Goal: Task Accomplishment & Management: Manage account settings

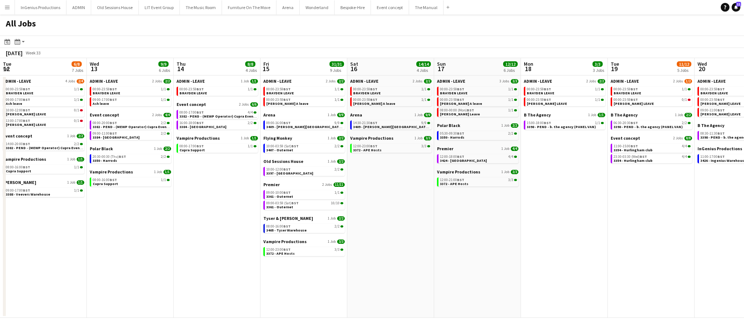
scroll to position [0, 206]
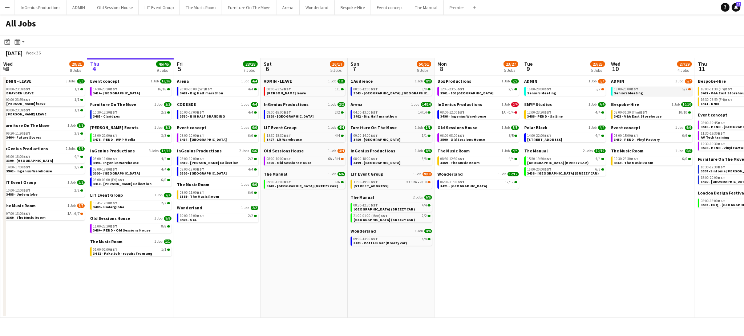
click at [646, 94] on link "16:00-20:00 BST 5/7 Seniors Meeting" at bounding box center [652, 91] width 77 height 8
click at [635, 159] on span "BST" at bounding box center [634, 159] width 7 height 5
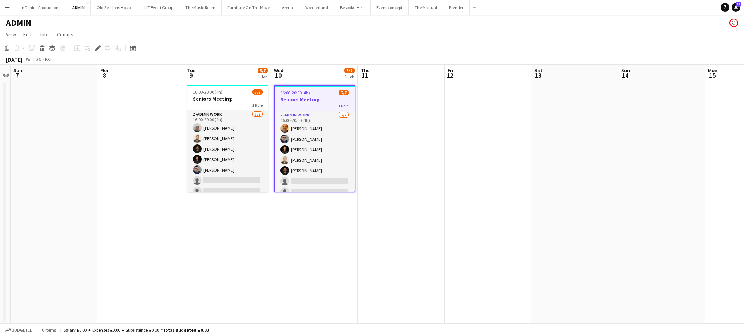
scroll to position [7, 0]
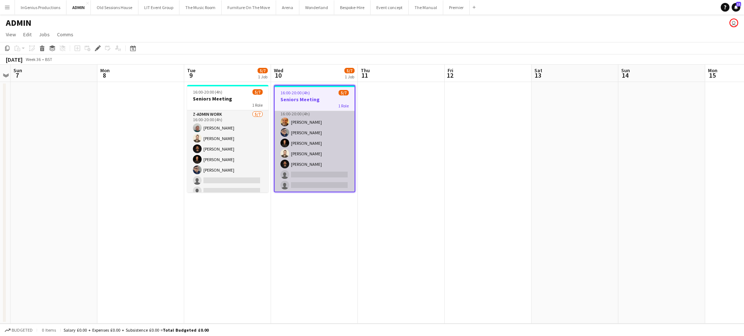
click at [317, 176] on app-card-role "z-Admin Work 5/7 16:00-20:00 (4h) Shane King Andrew Boatright Ash Grimmer Chris…" at bounding box center [315, 149] width 80 height 88
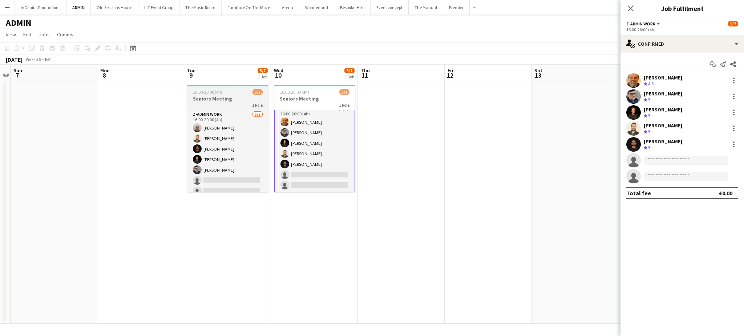
click at [222, 95] on div "16:00-20:00 (4h) 5/7" at bounding box center [227, 91] width 81 height 5
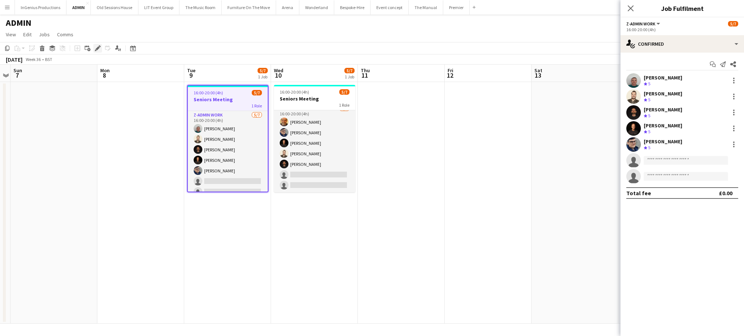
click at [98, 47] on icon at bounding box center [98, 48] width 4 height 4
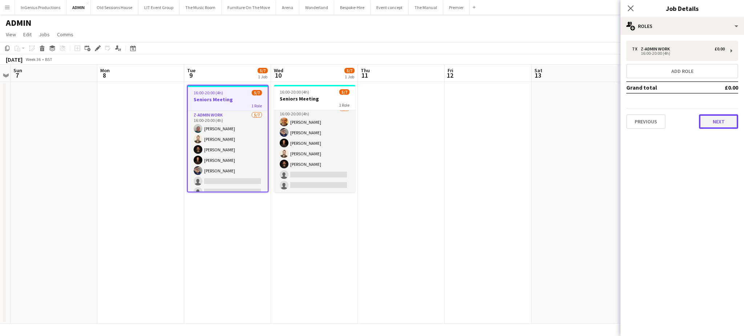
click at [711, 115] on button "Next" at bounding box center [718, 121] width 39 height 15
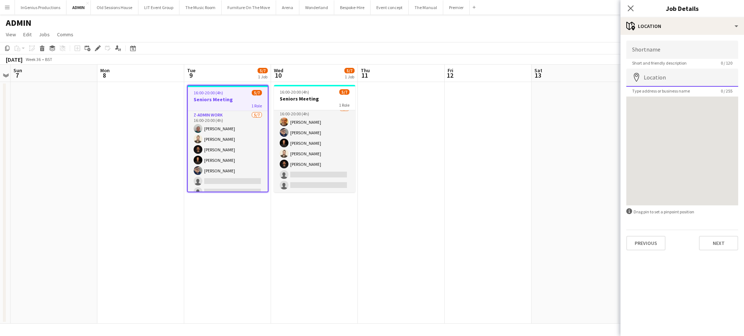
click at [687, 75] on input "Location" at bounding box center [682, 78] width 112 height 18
paste input "**********"
type input "**********"
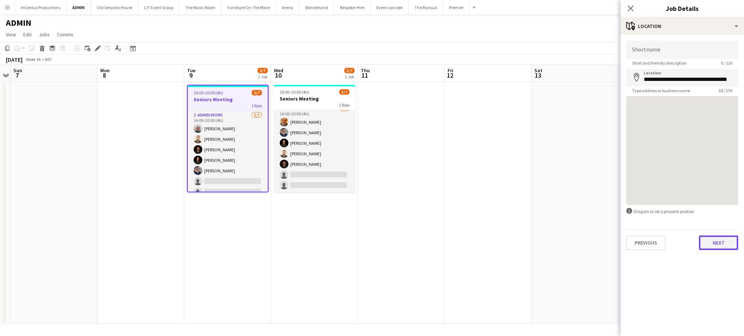
click at [712, 243] on button "Next" at bounding box center [718, 243] width 39 height 15
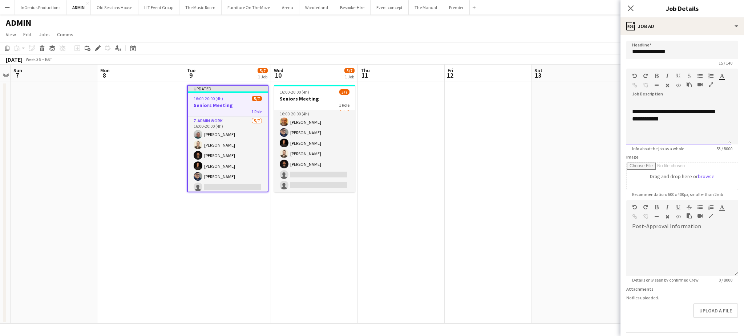
click at [687, 127] on div "**********" at bounding box center [678, 123] width 105 height 44
click at [626, 8] on app-icon "Close pop-in" at bounding box center [630, 8] width 11 height 11
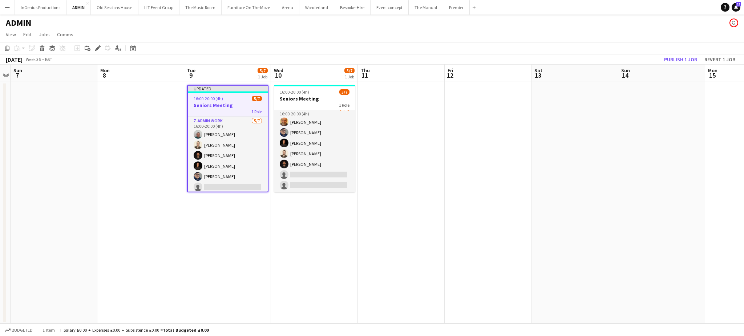
click at [630, 27] on div "ADMIN user" at bounding box center [372, 22] width 744 height 14
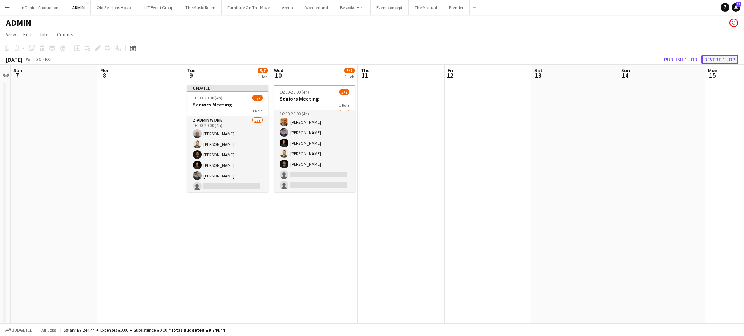
click at [717, 58] on button "Revert 1 job" at bounding box center [719, 59] width 37 height 9
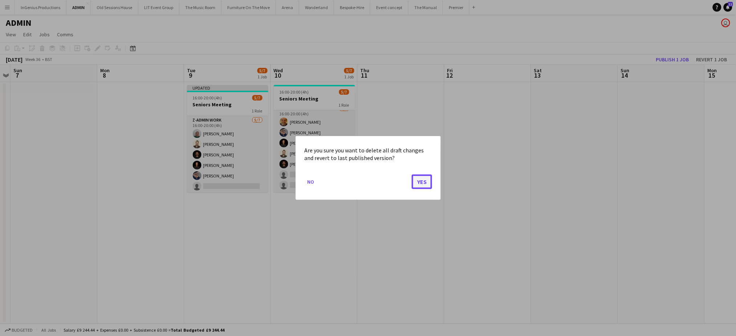
click at [414, 181] on button "Yes" at bounding box center [422, 182] width 20 height 15
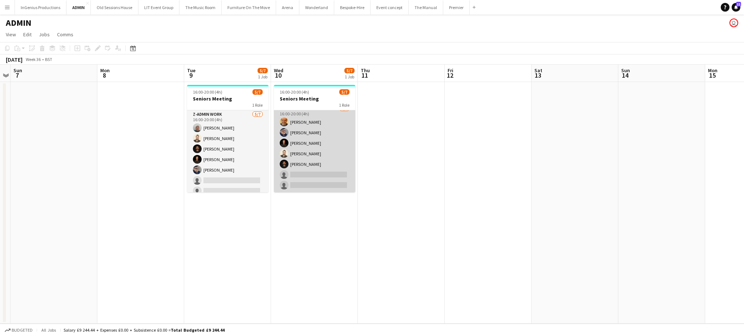
click at [328, 179] on app-card-role "z-Admin Work 5/7 16:00-20:00 (4h) Shane King Andrew Boatright Ash Grimmer Chris…" at bounding box center [314, 149] width 81 height 88
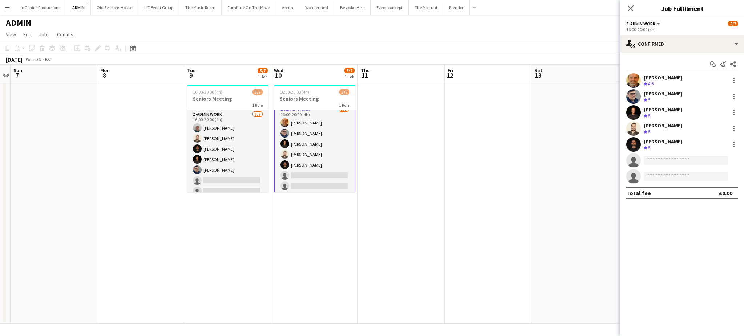
scroll to position [6, 0]
click at [692, 162] on input at bounding box center [686, 160] width 84 height 9
type input "*****"
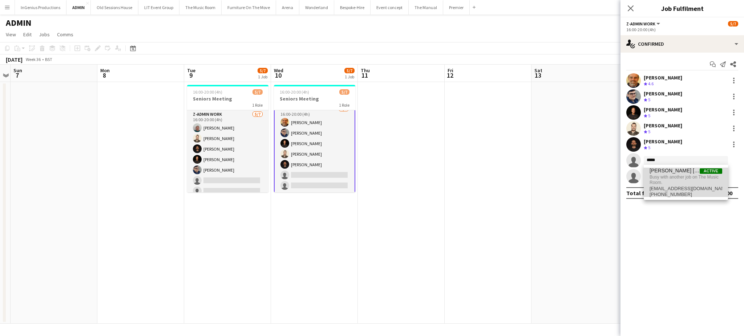
click at [674, 177] on span "Busy with another job on The Music Room." at bounding box center [685, 180] width 73 height 12
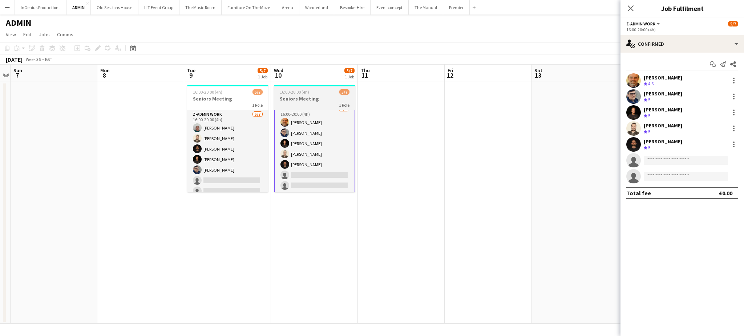
click at [309, 91] on div "16:00-20:00 (4h) 5/7" at bounding box center [314, 91] width 81 height 5
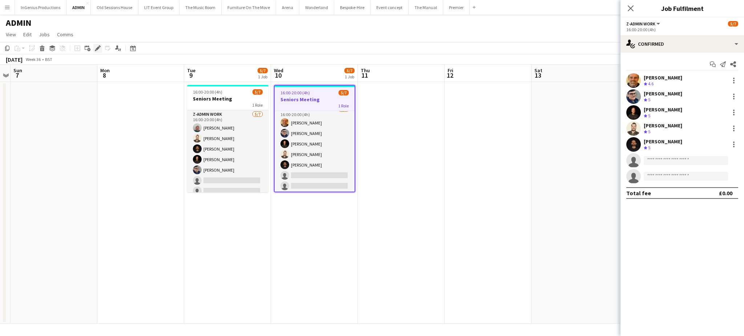
click at [95, 48] on icon "Edit" at bounding box center [98, 48] width 6 height 6
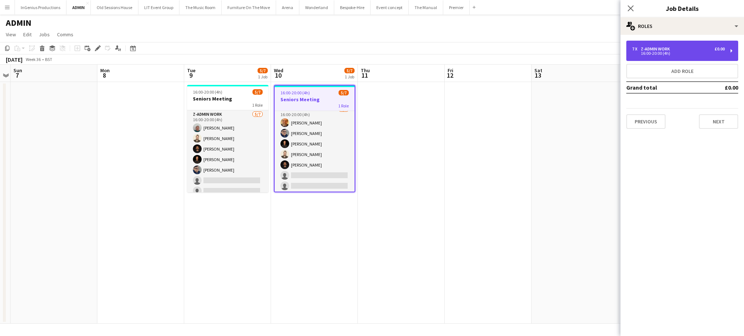
click at [658, 52] on div "16:00-20:00 (4h)" at bounding box center [678, 54] width 93 height 4
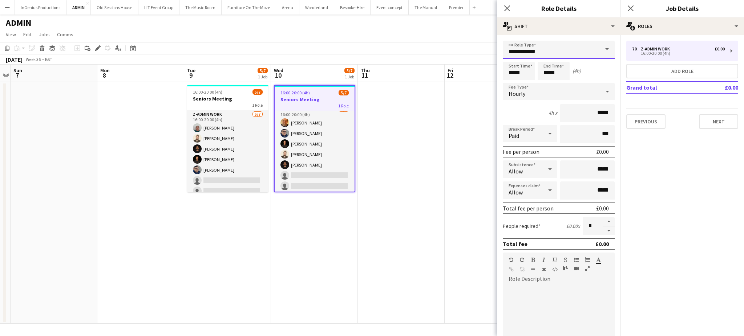
click at [589, 48] on input "**********" at bounding box center [559, 50] width 112 height 18
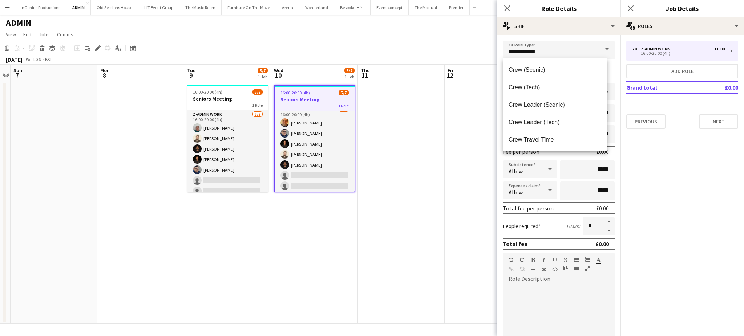
click at [608, 259] on form "**********" at bounding box center [558, 248] width 123 height 414
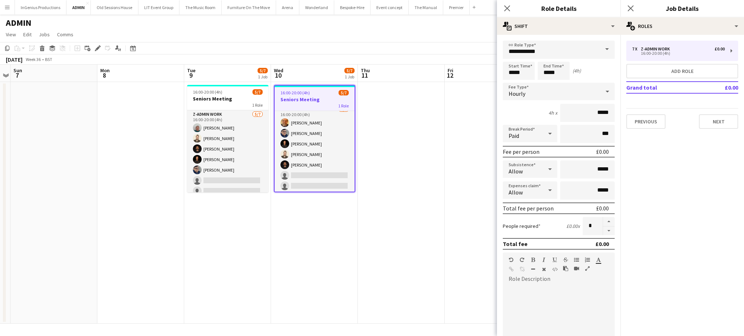
click at [608, 259] on form "**********" at bounding box center [558, 248] width 123 height 414
click at [521, 70] on input "*****" at bounding box center [519, 71] width 32 height 18
click at [508, 82] on div at bounding box center [511, 83] width 15 height 7
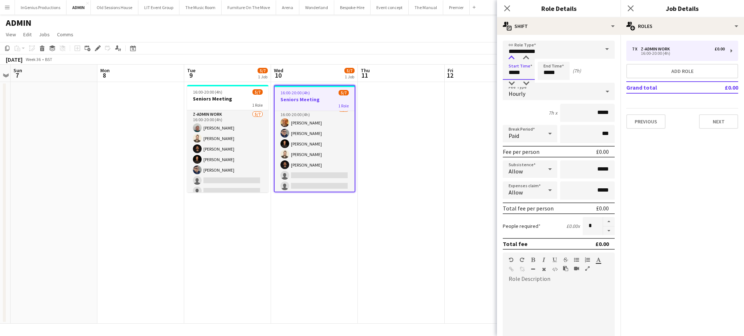
type input "*****"
click at [511, 60] on div at bounding box center [511, 57] width 15 height 7
click at [550, 76] on input "*****" at bounding box center [553, 71] width 32 height 18
click at [545, 85] on div at bounding box center [546, 83] width 15 height 7
type input "*****"
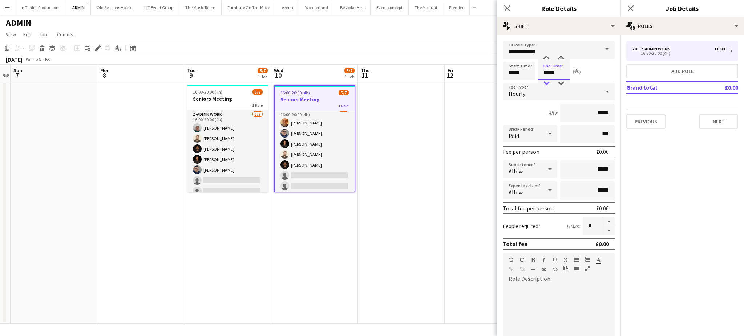
click at [545, 85] on div at bounding box center [546, 83] width 15 height 7
click at [508, 5] on icon "Close pop-in" at bounding box center [506, 8] width 7 height 7
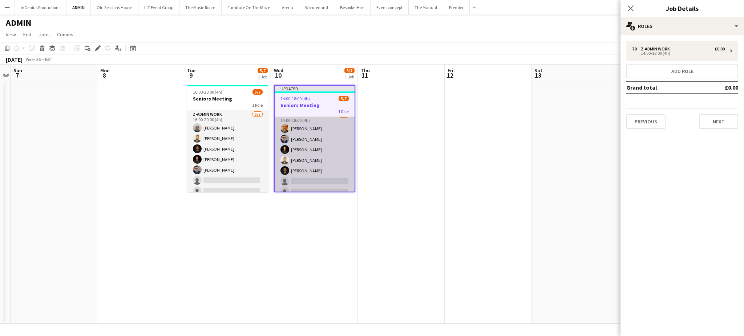
click at [324, 183] on app-card-role "z-Admin Work 5/7 14:00-18:00 (4h) Shane King Andrew Boatright Ash Grimmer Chris…" at bounding box center [315, 155] width 80 height 88
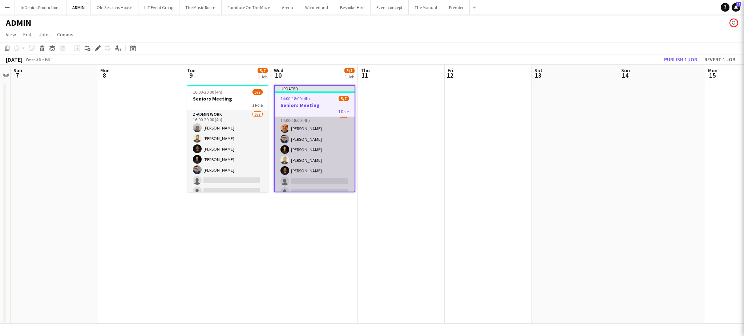
scroll to position [6, 0]
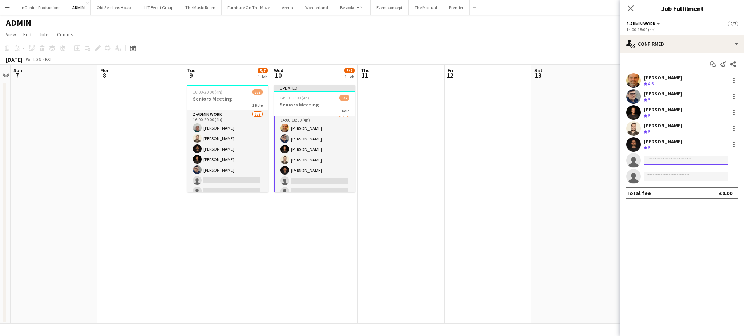
click at [679, 163] on input at bounding box center [686, 160] width 84 height 9
type input "*****"
click at [675, 175] on span "aspinall.jason13@gmail.com" at bounding box center [685, 177] width 73 height 6
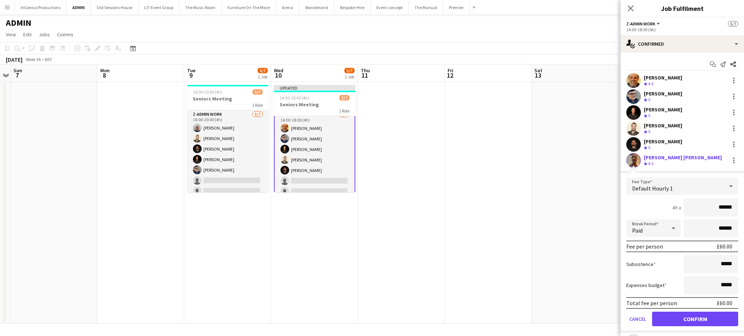
click button "Confirm" at bounding box center [695, 319] width 86 height 15
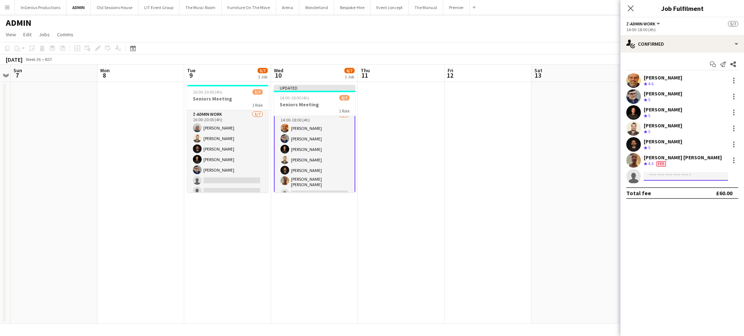
click at [675, 177] on input at bounding box center [686, 176] width 84 height 9
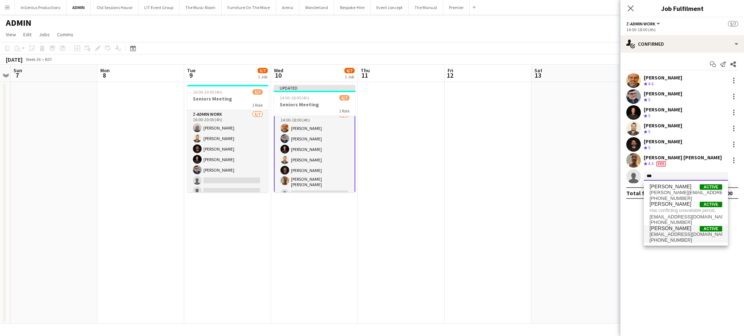
type input "***"
click at [685, 241] on span "+447907802000" at bounding box center [685, 241] width 73 height 6
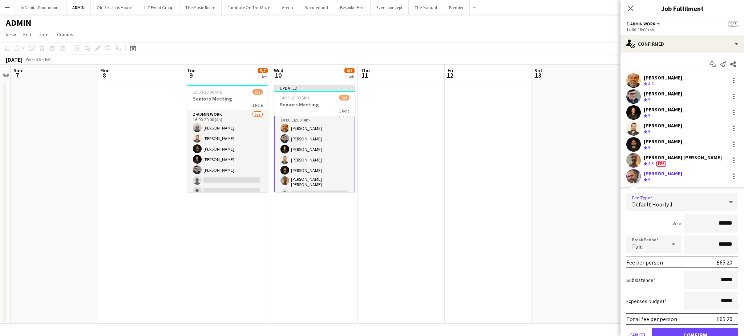
click at [688, 204] on div "Default Hourly 1" at bounding box center [674, 202] width 97 height 17
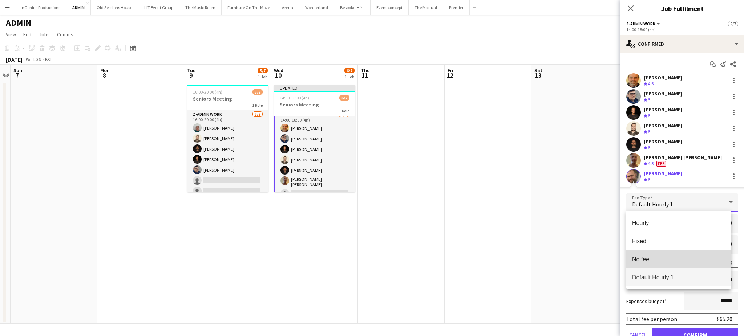
click at [656, 259] on span "No fee" at bounding box center [678, 259] width 93 height 7
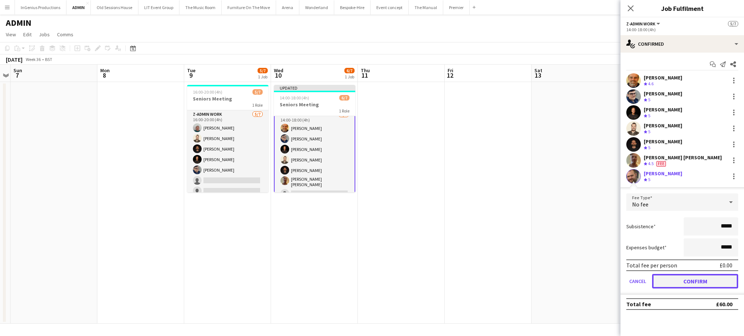
click at [698, 277] on button "Confirm" at bounding box center [695, 281] width 86 height 15
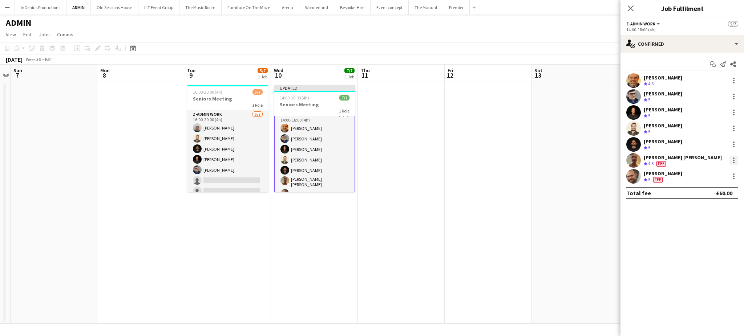
click at [733, 162] on div at bounding box center [733, 162] width 1 height 1
click at [710, 174] on span "Edit fee" at bounding box center [709, 174] width 45 height 7
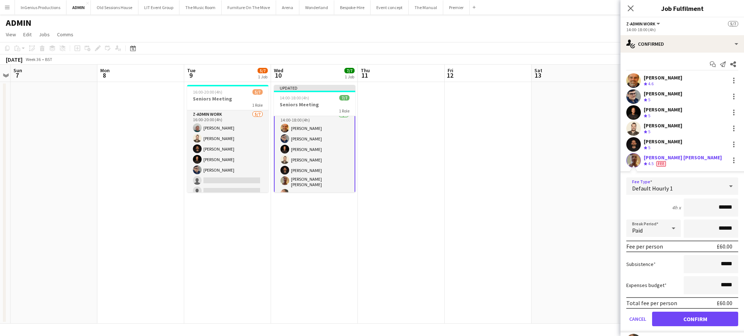
click at [683, 184] on div "Default Hourly 1" at bounding box center [674, 186] width 97 height 17
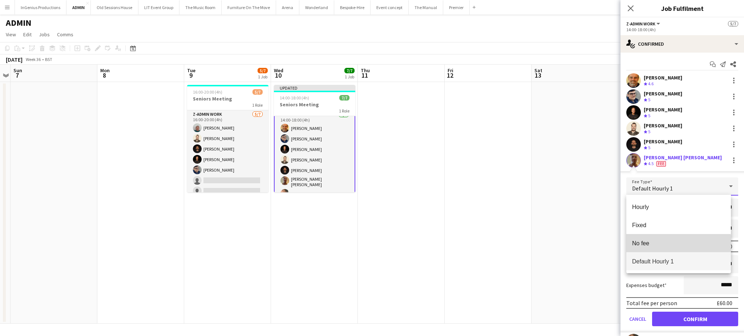
click at [653, 243] on span "No fee" at bounding box center [678, 243] width 93 height 7
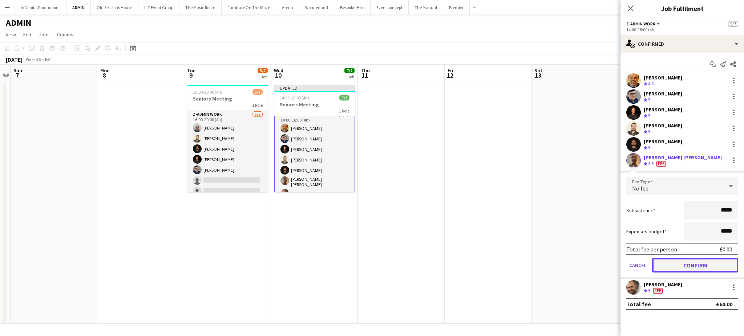
click at [687, 267] on button "Confirm" at bounding box center [695, 265] width 86 height 15
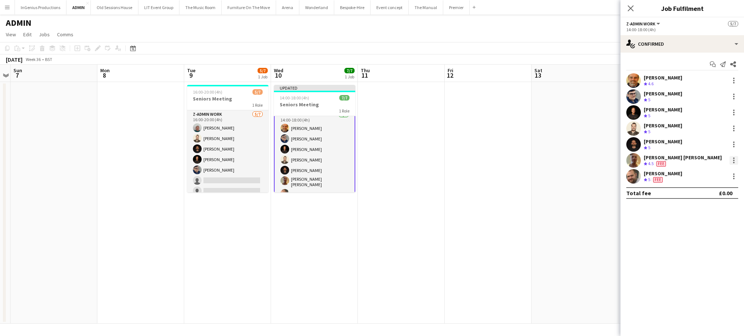
click at [734, 163] on div at bounding box center [733, 162] width 1 height 1
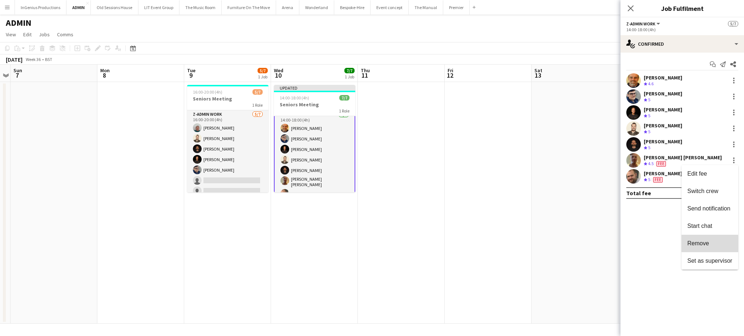
click at [691, 244] on span "Remove" at bounding box center [698, 243] width 22 height 6
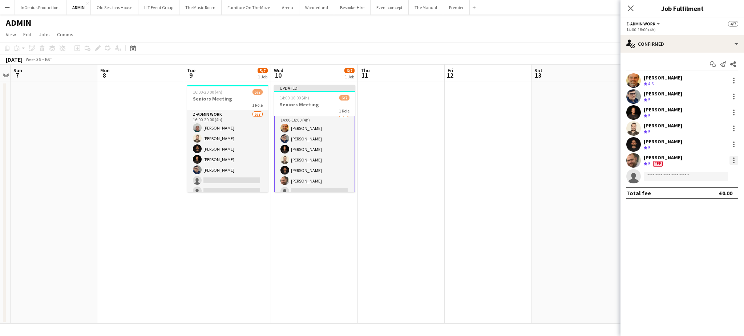
click at [733, 159] on div at bounding box center [733, 160] width 9 height 9
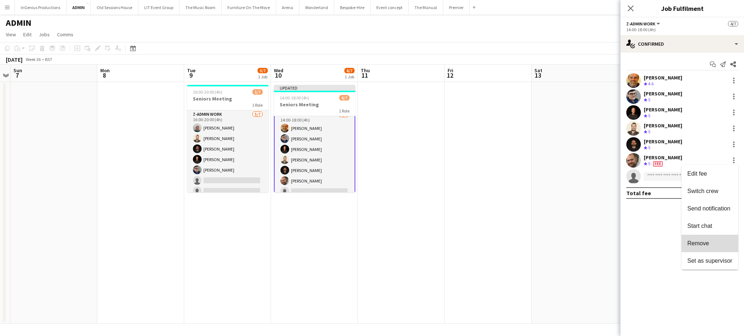
click at [703, 242] on span "Remove" at bounding box center [698, 243] width 22 height 6
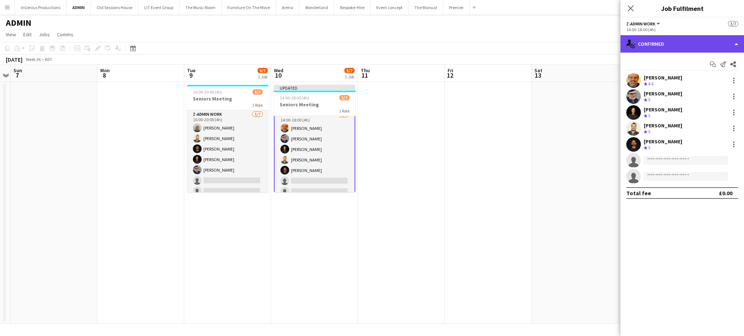
click at [661, 45] on div "single-neutral-actions-check-2 Confirmed" at bounding box center [681, 43] width 123 height 17
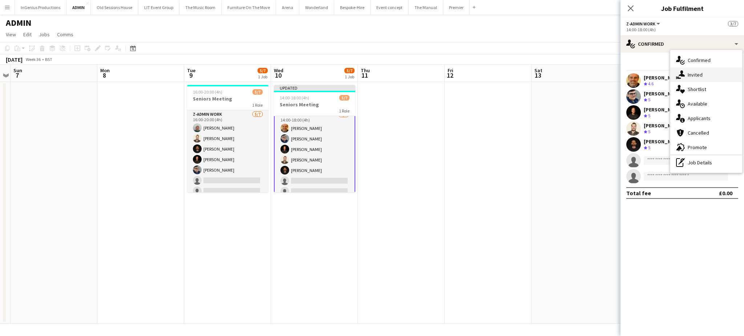
click at [697, 77] on span "Invited" at bounding box center [694, 75] width 15 height 7
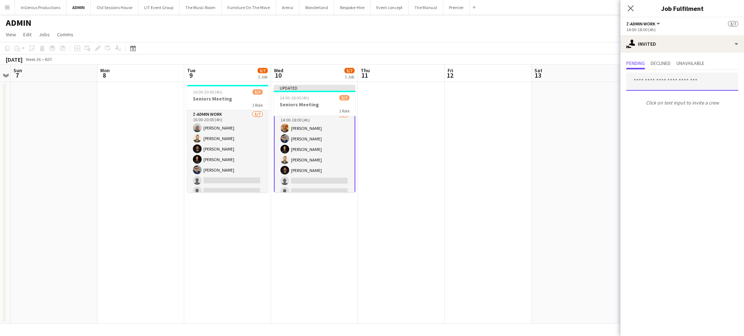
click at [677, 76] on input "text" at bounding box center [682, 82] width 112 height 18
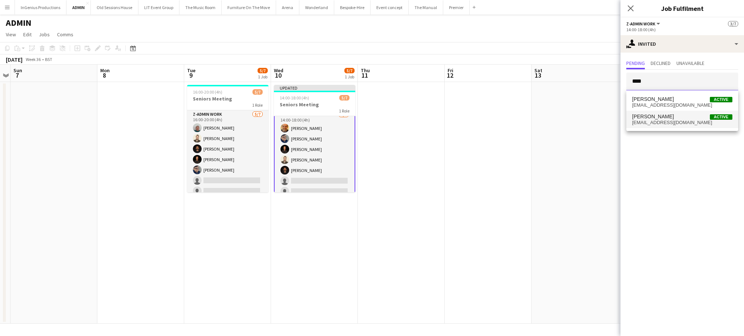
type input "****"
click at [658, 120] on span "benpaulturner0@gmail.com" at bounding box center [682, 123] width 100 height 6
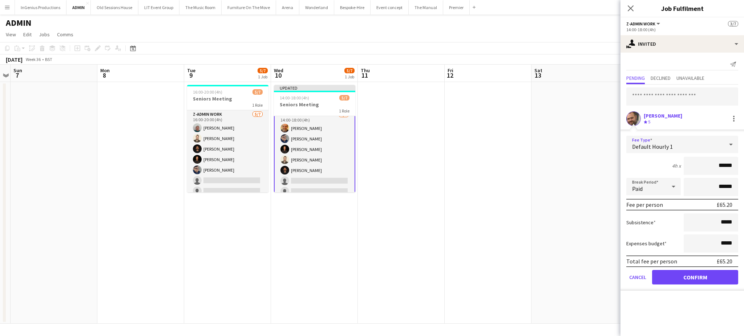
click at [671, 146] on div "Default Hourly 1" at bounding box center [674, 144] width 97 height 17
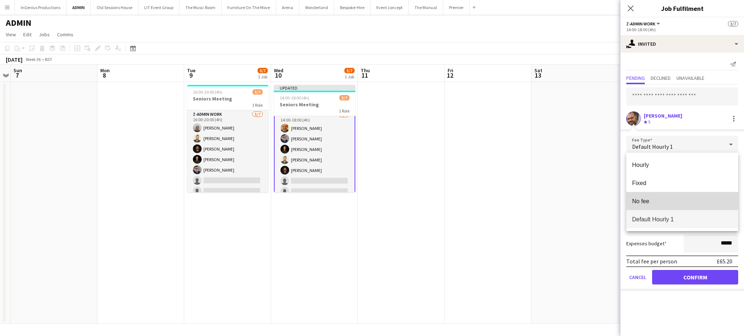
click at [649, 199] on span "No fee" at bounding box center [682, 201] width 100 height 7
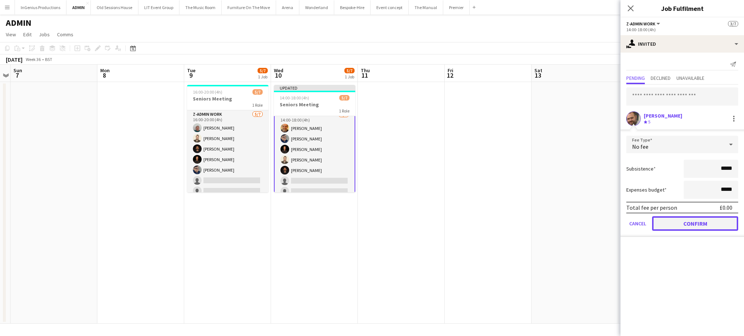
click at [690, 225] on button "Confirm" at bounding box center [695, 223] width 86 height 15
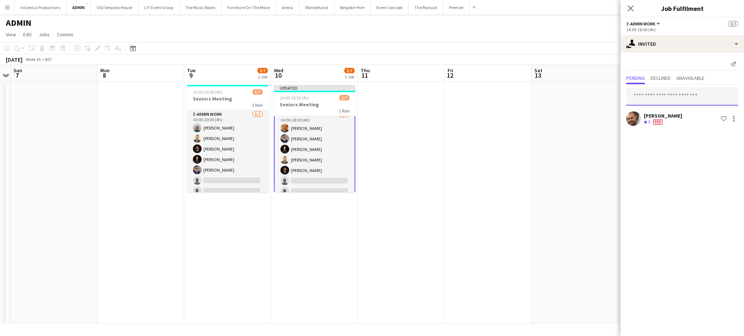
click at [660, 95] on input "text" at bounding box center [682, 97] width 112 height 18
type input "***"
click at [671, 120] on span "aspinall.jason13@gmail.com" at bounding box center [682, 120] width 100 height 6
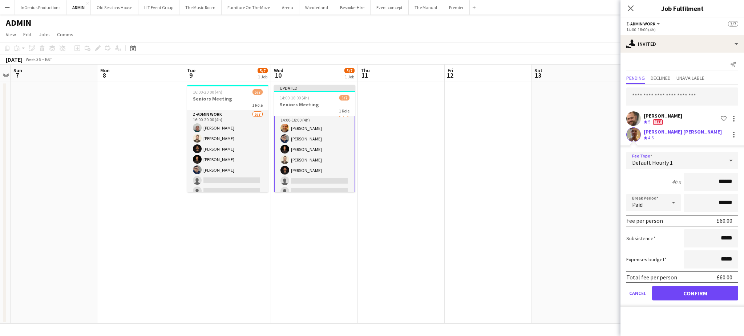
click at [675, 162] on div "Default Hourly 1" at bounding box center [674, 160] width 97 height 17
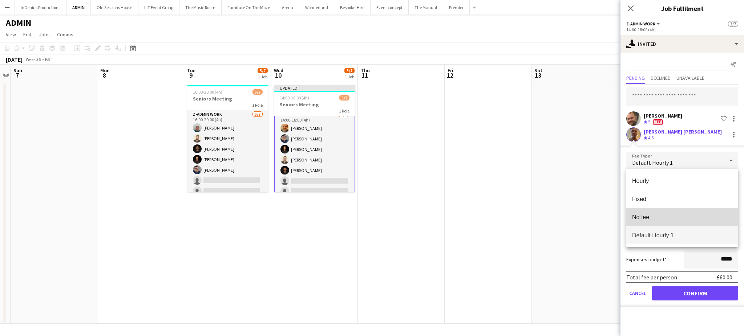
click at [661, 214] on span "No fee" at bounding box center [682, 217] width 100 height 7
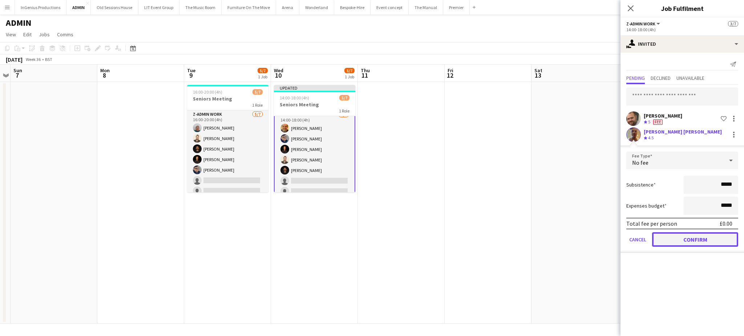
click at [683, 239] on button "Confirm" at bounding box center [695, 239] width 86 height 15
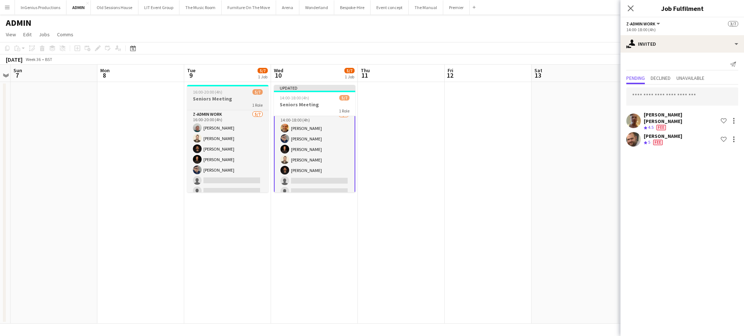
click at [224, 94] on div "16:00-20:00 (4h) 5/7" at bounding box center [227, 91] width 81 height 5
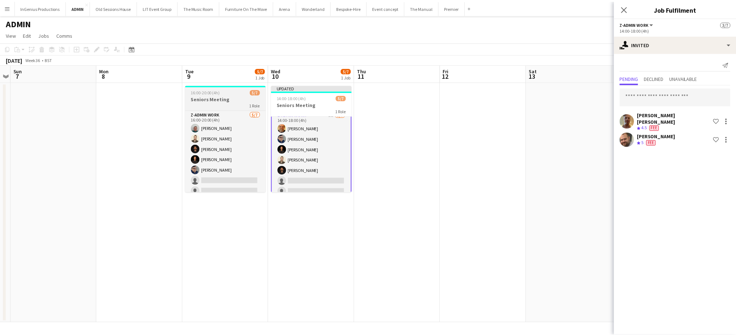
scroll to position [6, 0]
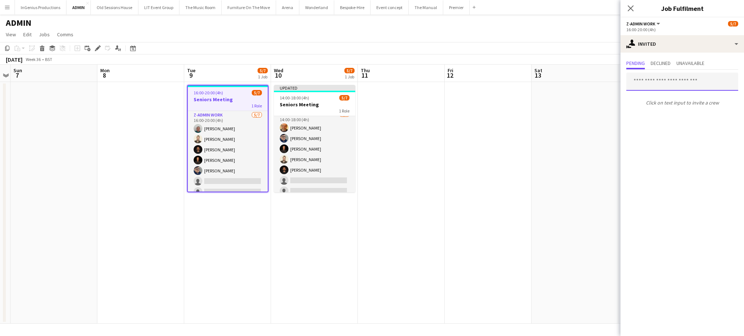
click at [661, 86] on input "text" at bounding box center [682, 82] width 112 height 18
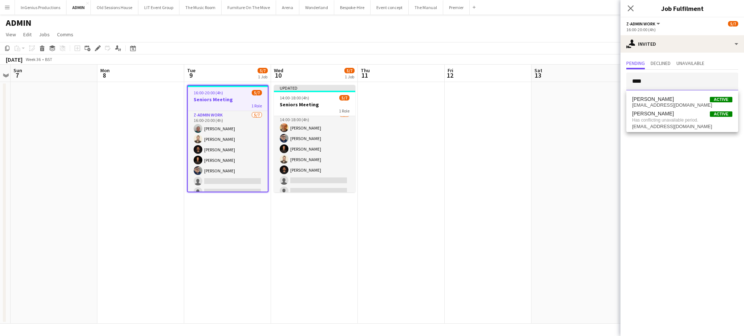
type input "****"
click at [632, 9] on icon "Close pop-in" at bounding box center [630, 8] width 7 height 7
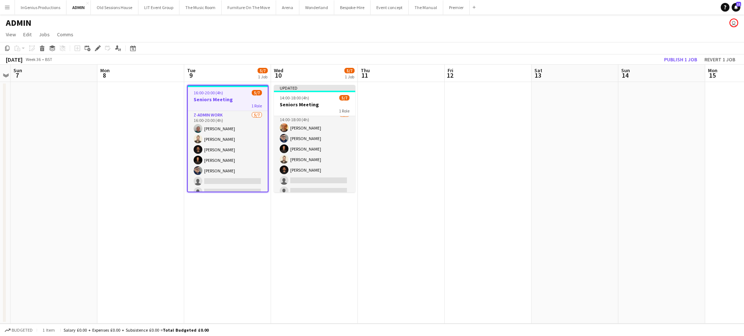
click at [624, 37] on app-page-menu "View Day view expanded Day view collapsed Month view Date picker Jump to today …" at bounding box center [372, 35] width 744 height 14
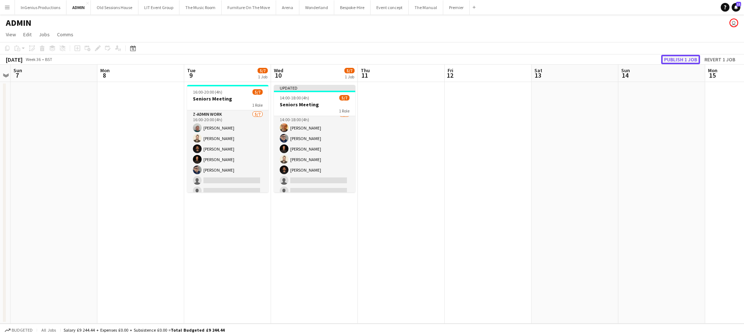
click at [676, 57] on button "Publish 1 job" at bounding box center [680, 59] width 39 height 9
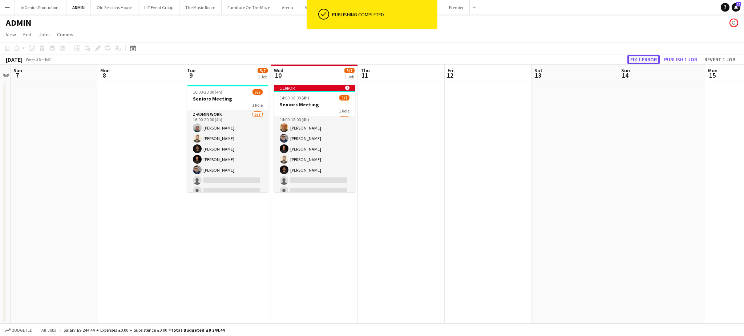
click at [635, 61] on button "Fix 1 error" at bounding box center [643, 59] width 32 height 9
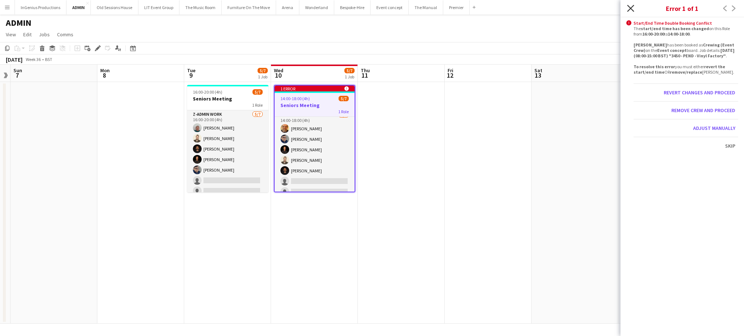
click at [630, 8] on icon at bounding box center [630, 8] width 7 height 7
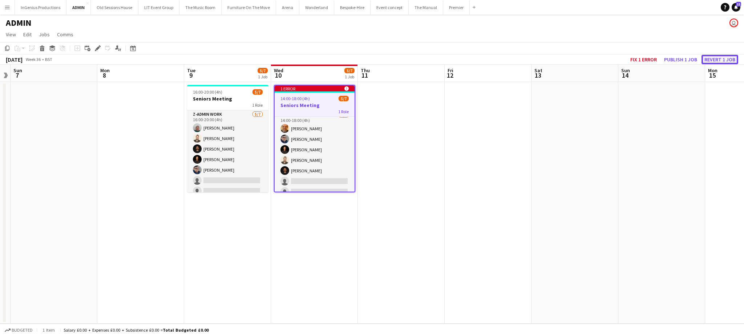
click at [722, 57] on button "Revert 1 job" at bounding box center [719, 59] width 37 height 9
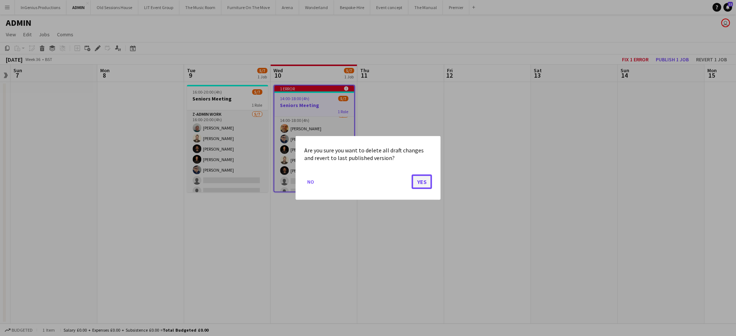
click at [424, 180] on button "Yes" at bounding box center [422, 182] width 20 height 15
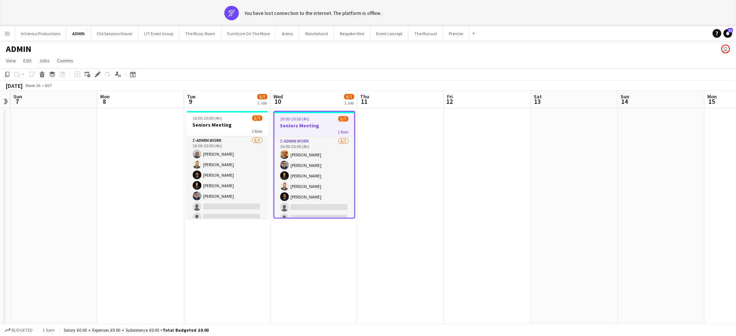
click at [310, 122] on h3 "Seniors Meeting" at bounding box center [315, 125] width 80 height 7
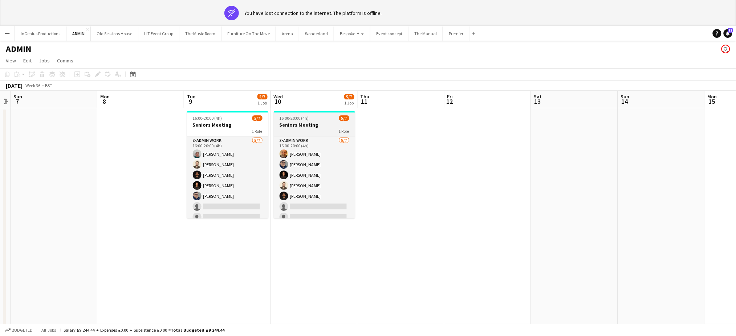
click at [310, 122] on h3 "Seniors Meeting" at bounding box center [314, 125] width 81 height 7
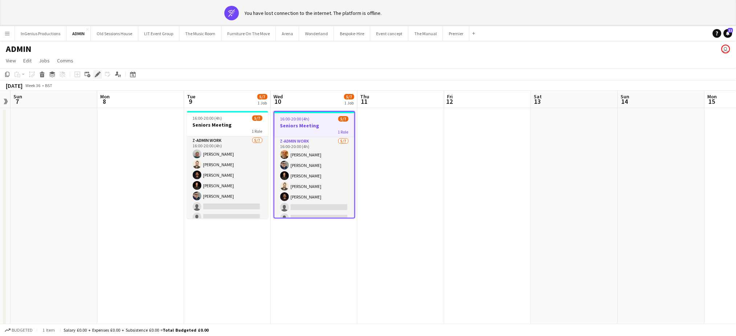
click at [96, 72] on icon "Edit" at bounding box center [98, 75] width 6 height 6
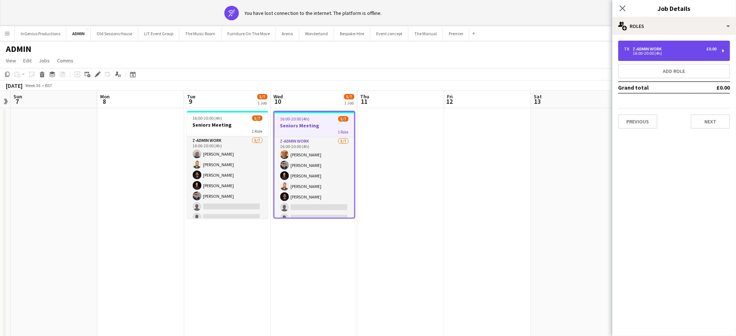
click at [664, 56] on div "7 x z-Admin Work £0.00 16:00-20:00 (4h)" at bounding box center [674, 51] width 112 height 20
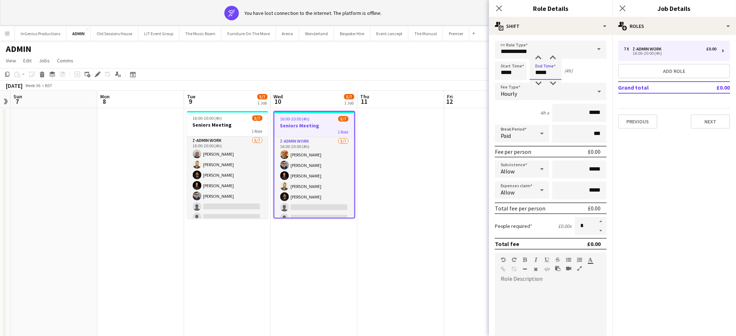
click at [545, 70] on input "*****" at bounding box center [546, 71] width 32 height 18
type input "*****"
click at [537, 83] on div at bounding box center [538, 83] width 15 height 7
click at [501, 8] on icon "Close pop-in" at bounding box center [499, 8] width 7 height 7
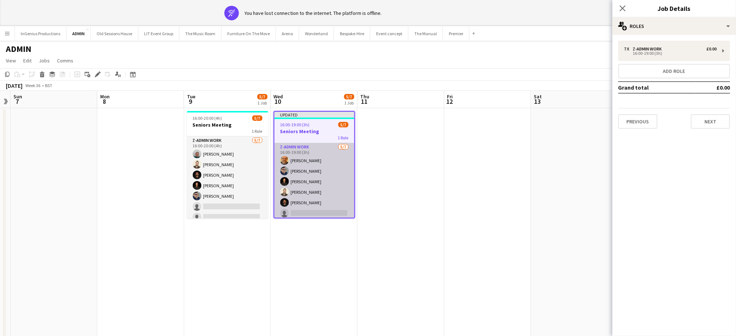
click at [288, 175] on app-card-role "z-Admin Work 5/7 16:00-19:00 (3h) Shane King Andrew Boatright Ash Grimmer Chris…" at bounding box center [315, 187] width 80 height 88
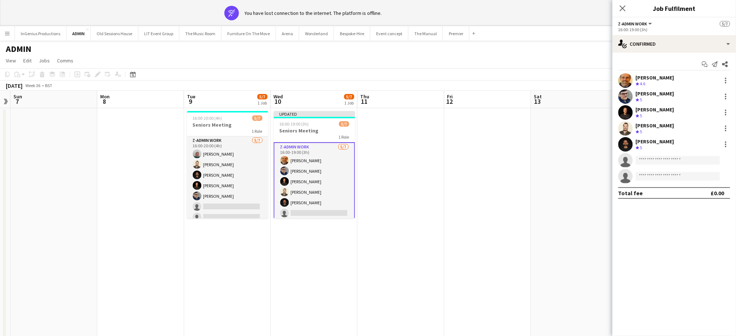
click at [656, 54] on div "Start chat Send notification Share Shane King Crew rating 4.6 Andrew Boatright …" at bounding box center [674, 129] width 123 height 152
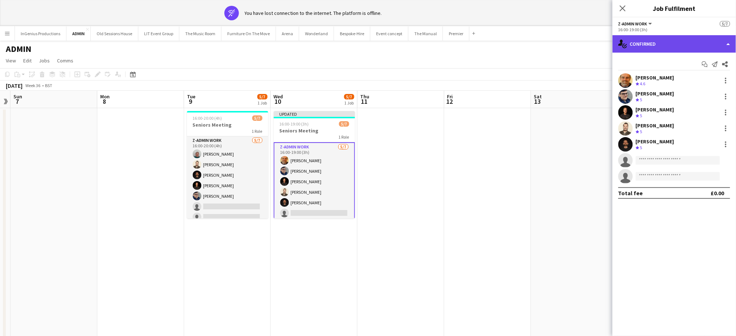
click at [661, 51] on div "single-neutral-actions-check-2 Confirmed" at bounding box center [674, 43] width 123 height 17
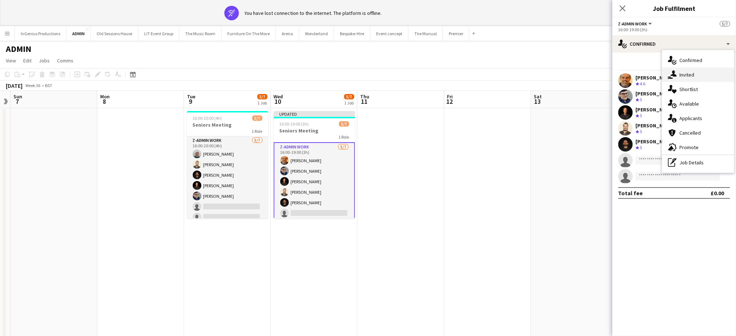
click at [677, 78] on div "single-neutral-actions-share-1 Invited" at bounding box center [698, 75] width 72 height 15
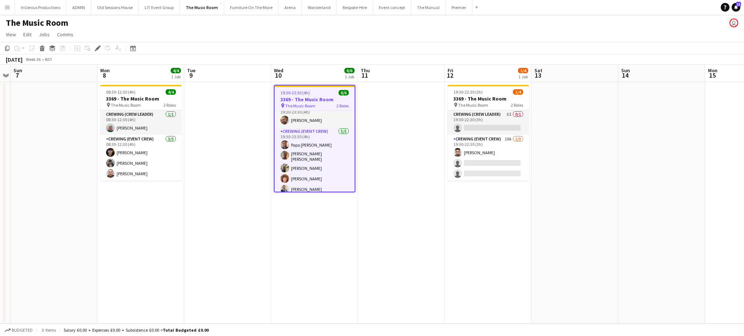
scroll to position [10, 0]
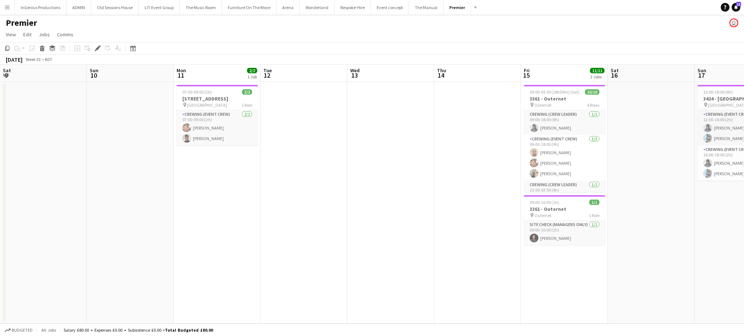
scroll to position [0, 250]
